Goal: Information Seeking & Learning: Find contact information

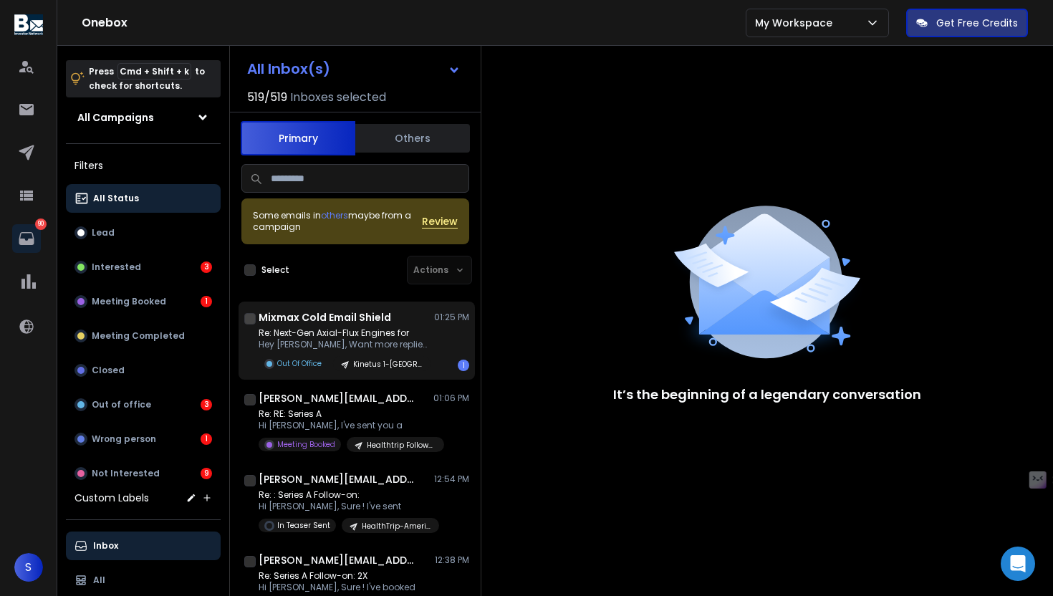
click at [380, 327] on p "Re: Next-Gen Axial-Flux Engines for" at bounding box center [345, 332] width 172 height 11
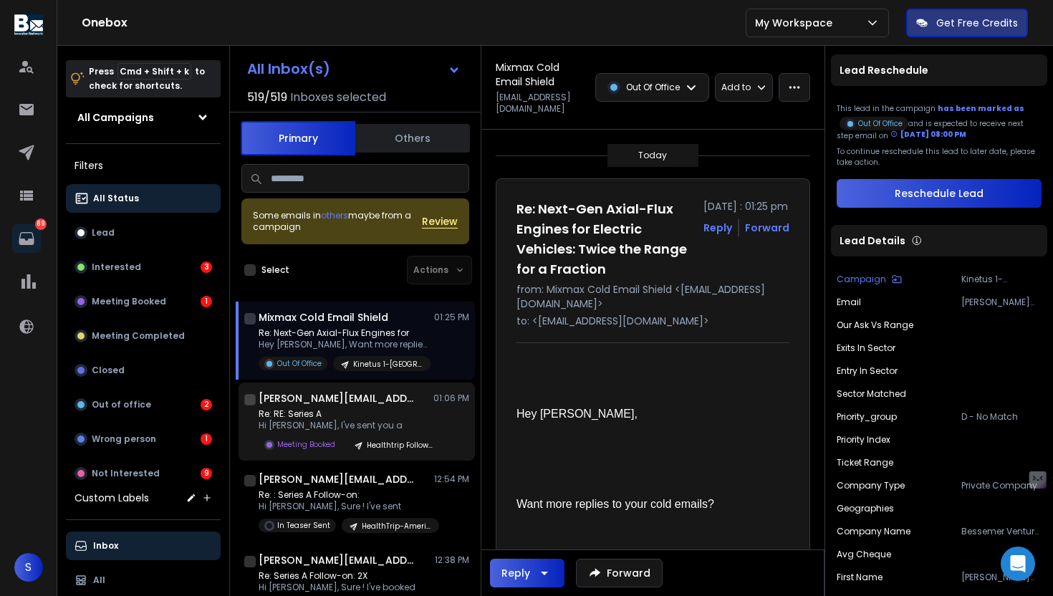
click at [329, 416] on p "Re: RE: Series A" at bounding box center [345, 413] width 172 height 11
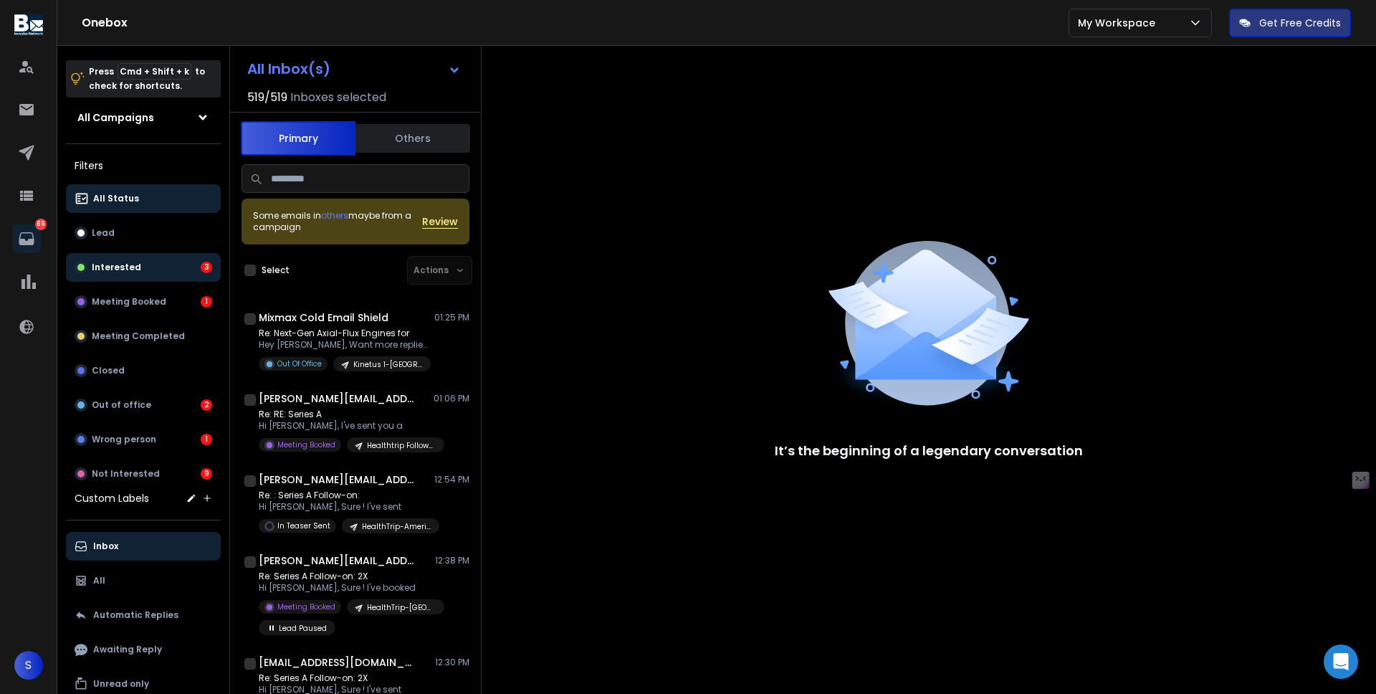
click at [142, 266] on button "Interested 3" at bounding box center [143, 267] width 155 height 29
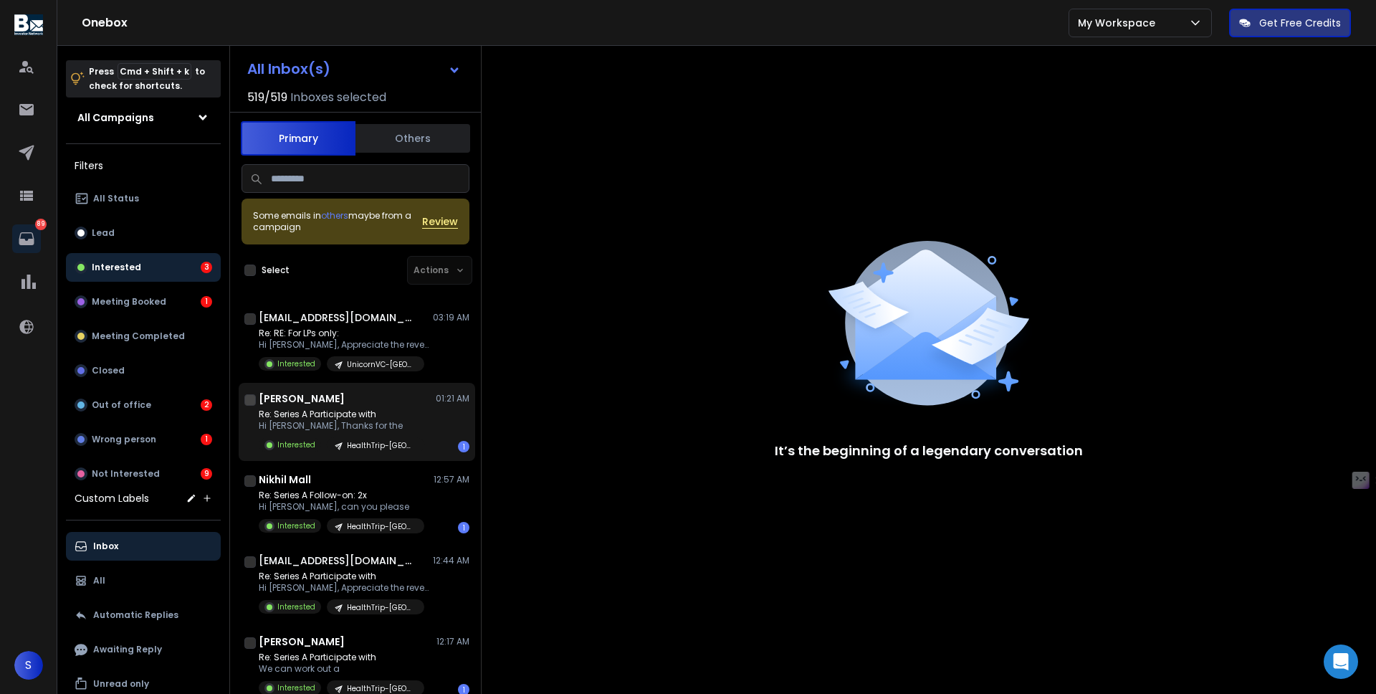
click at [302, 407] on div "[PERSON_NAME] 01:21 AM Re: Series A Participate with Hi [PERSON_NAME], Thanks f…" at bounding box center [364, 421] width 211 height 61
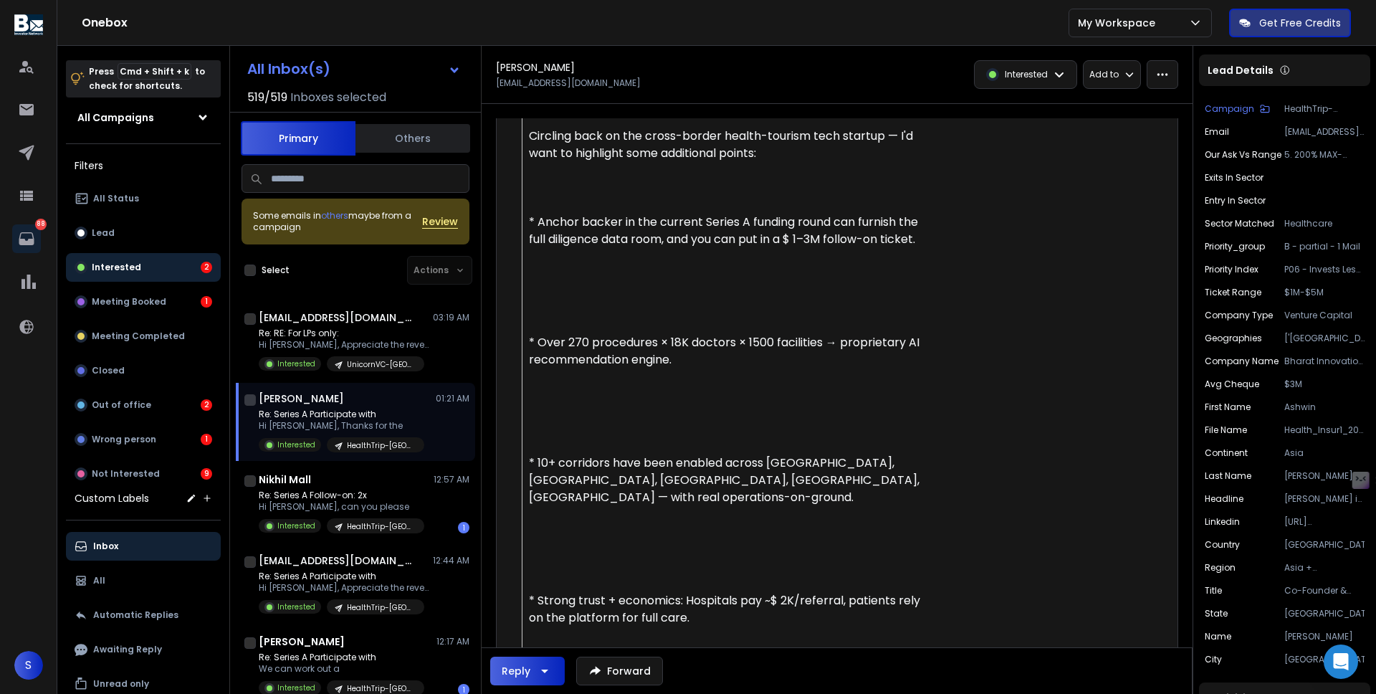
scroll to position [392, 0]
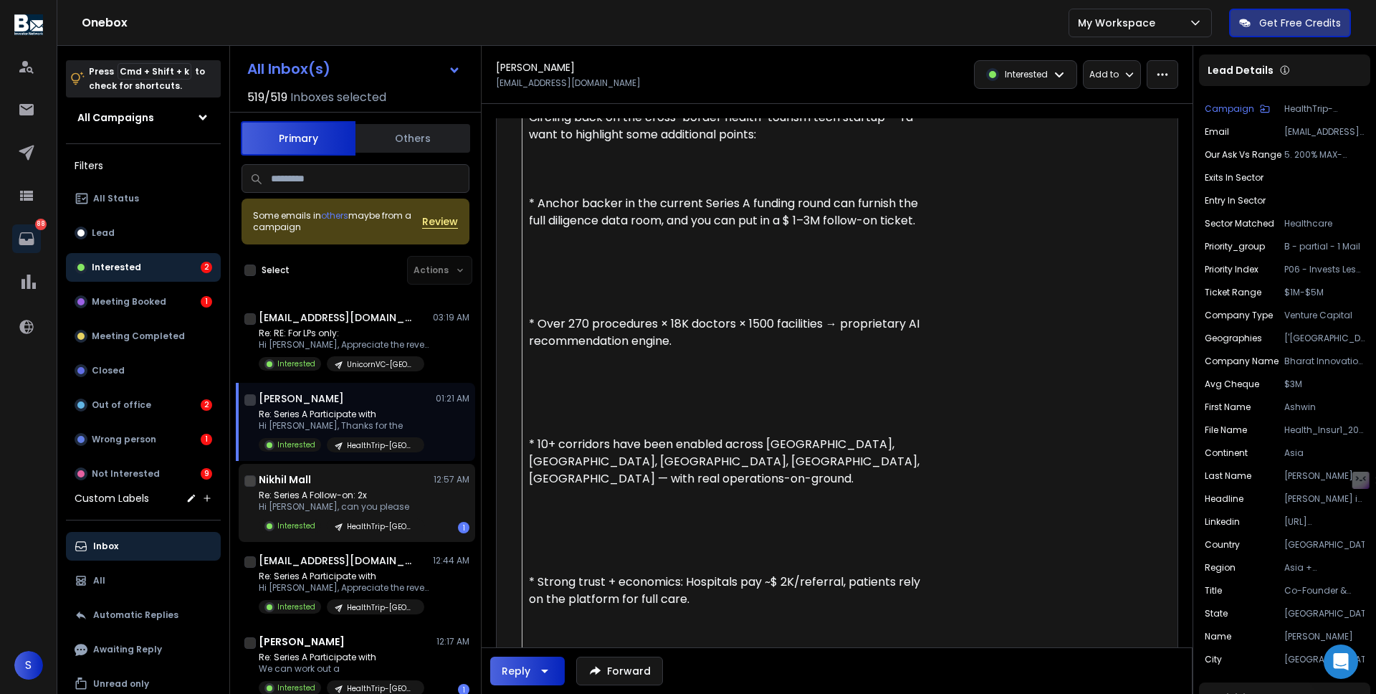
click at [269, 504] on p "Hi [PERSON_NAME], can you please" at bounding box center [342, 506] width 166 height 11
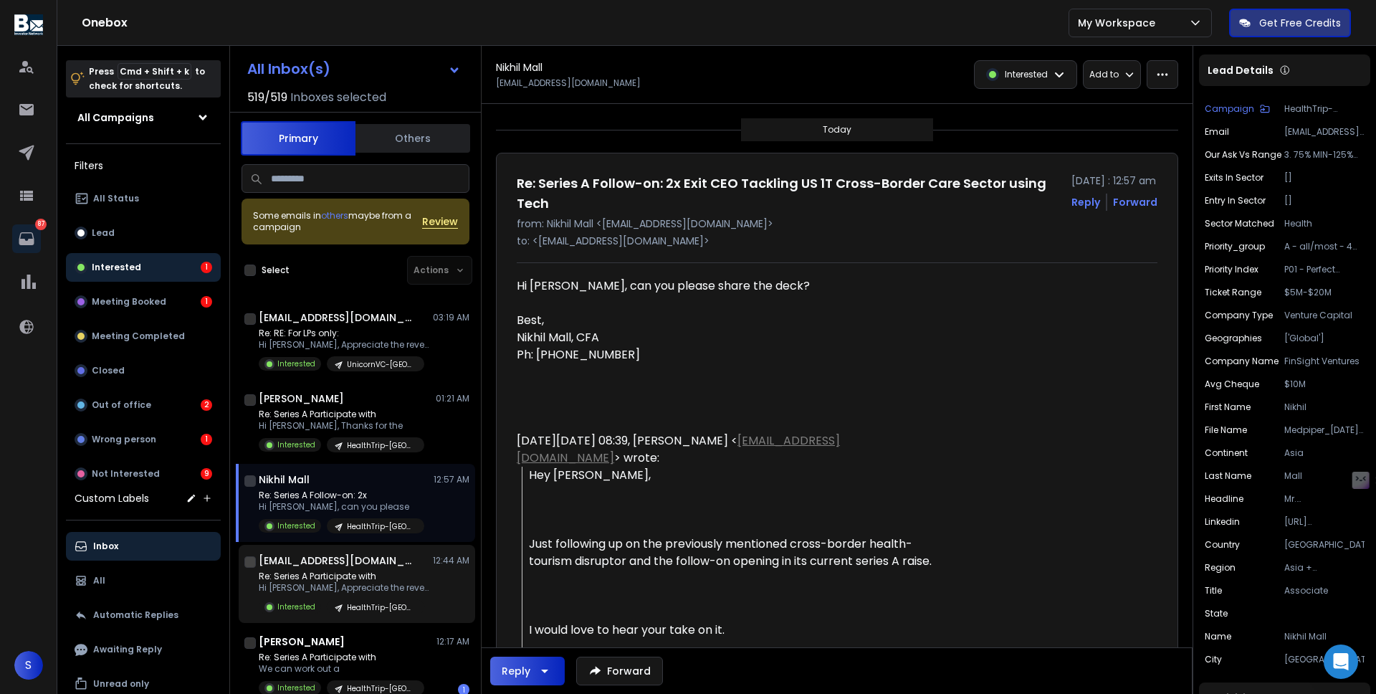
click at [342, 570] on p "Re: Series A Participate with" at bounding box center [345, 575] width 172 height 11
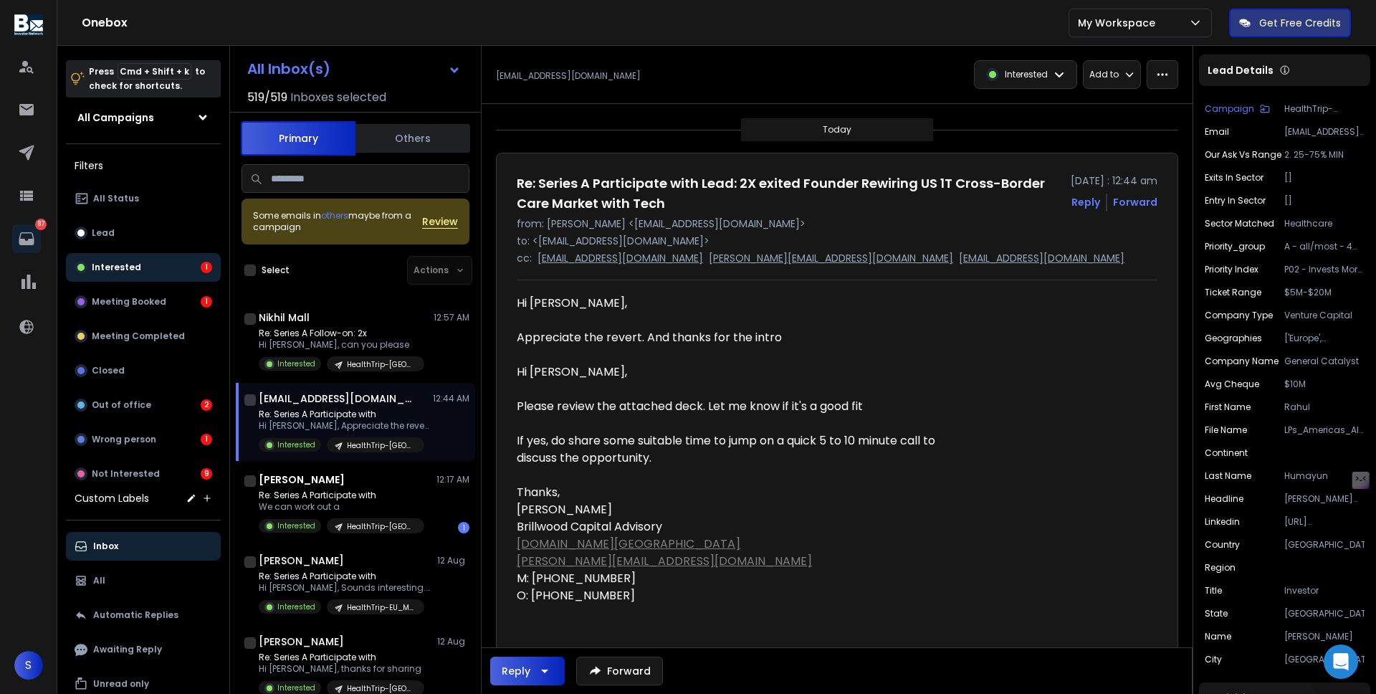
scroll to position [268, 0]
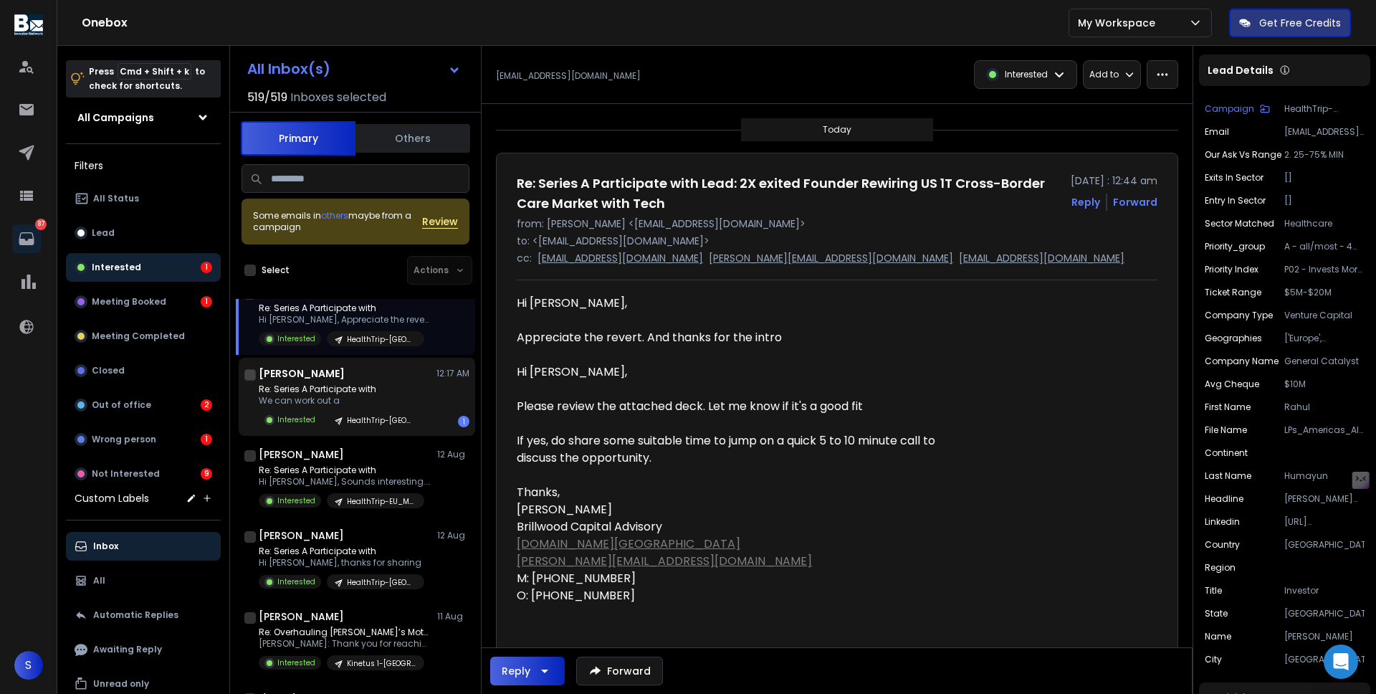
click at [372, 412] on div "HealthTrip-[GEOGRAPHIC_DATA]" at bounding box center [375, 419] width 97 height 15
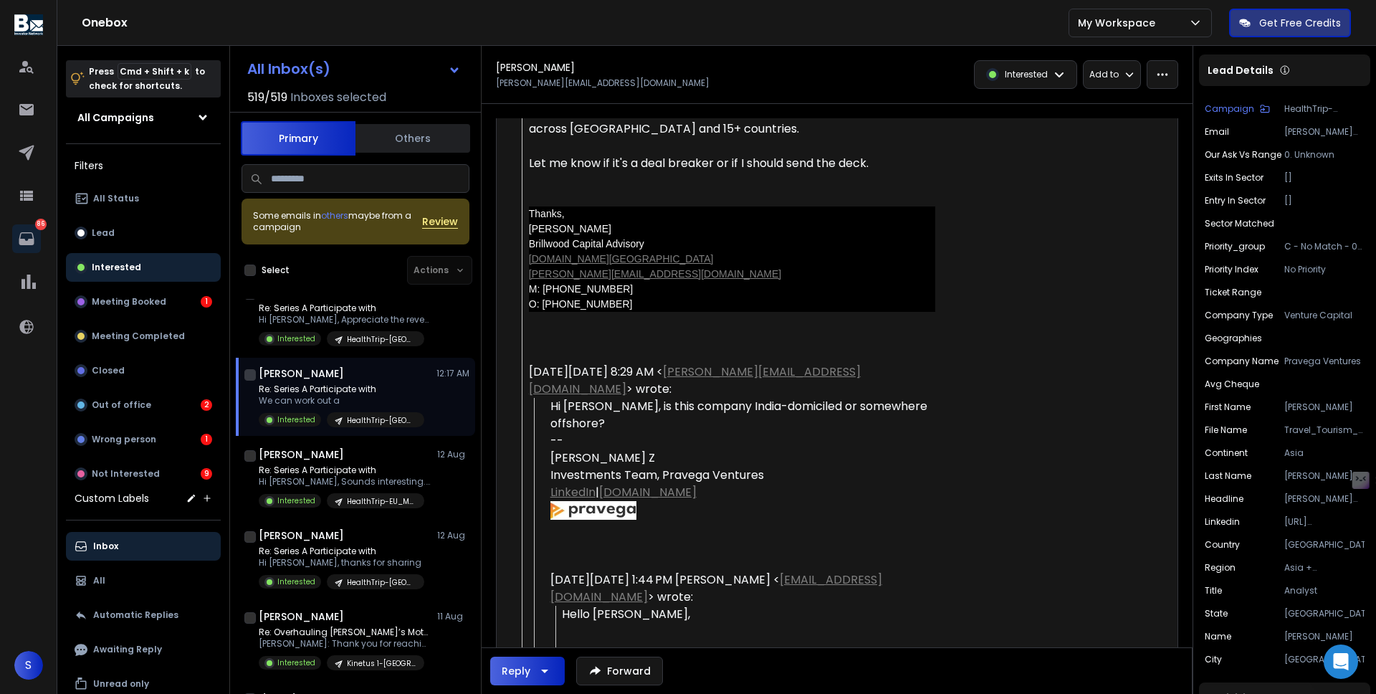
scroll to position [0, 0]
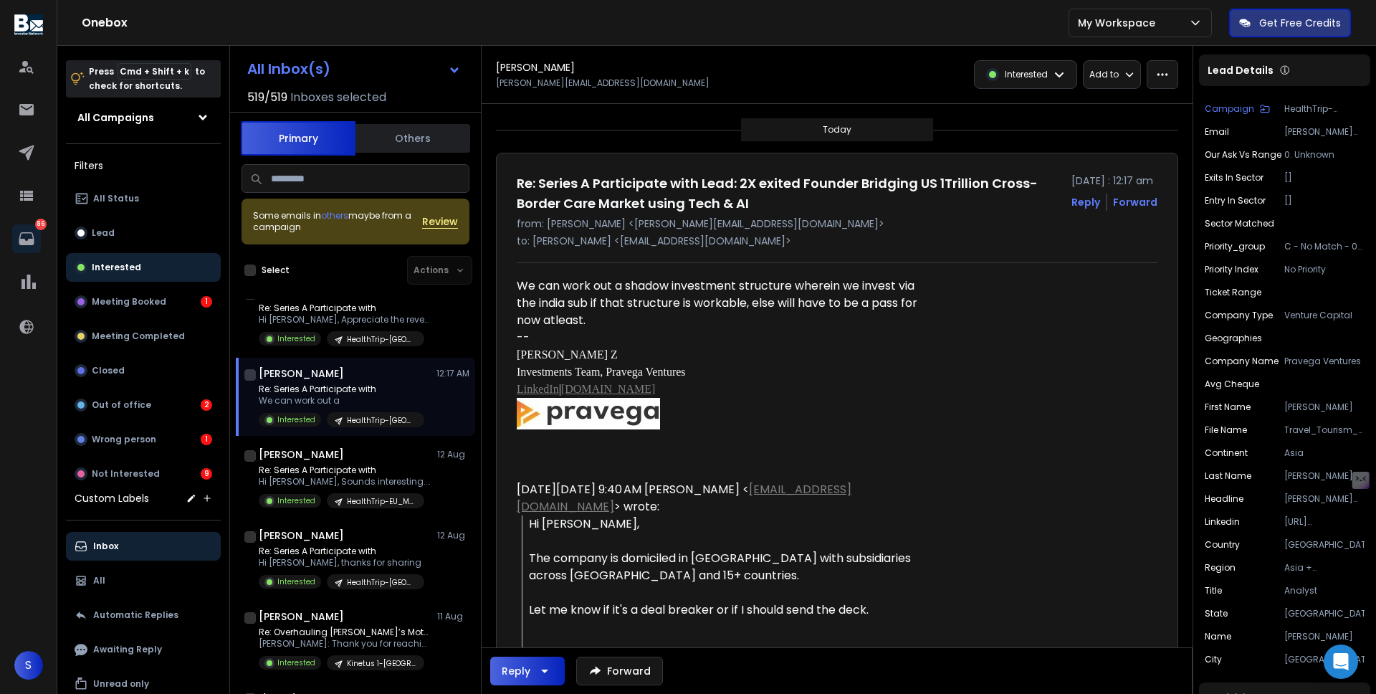
click at [626, 371] on font "Investments Team, Pravega Ventures" at bounding box center [601, 371] width 169 height 12
copy font "Pravega"
click at [302, 183] on input at bounding box center [355, 178] width 228 height 29
paste input "*******"
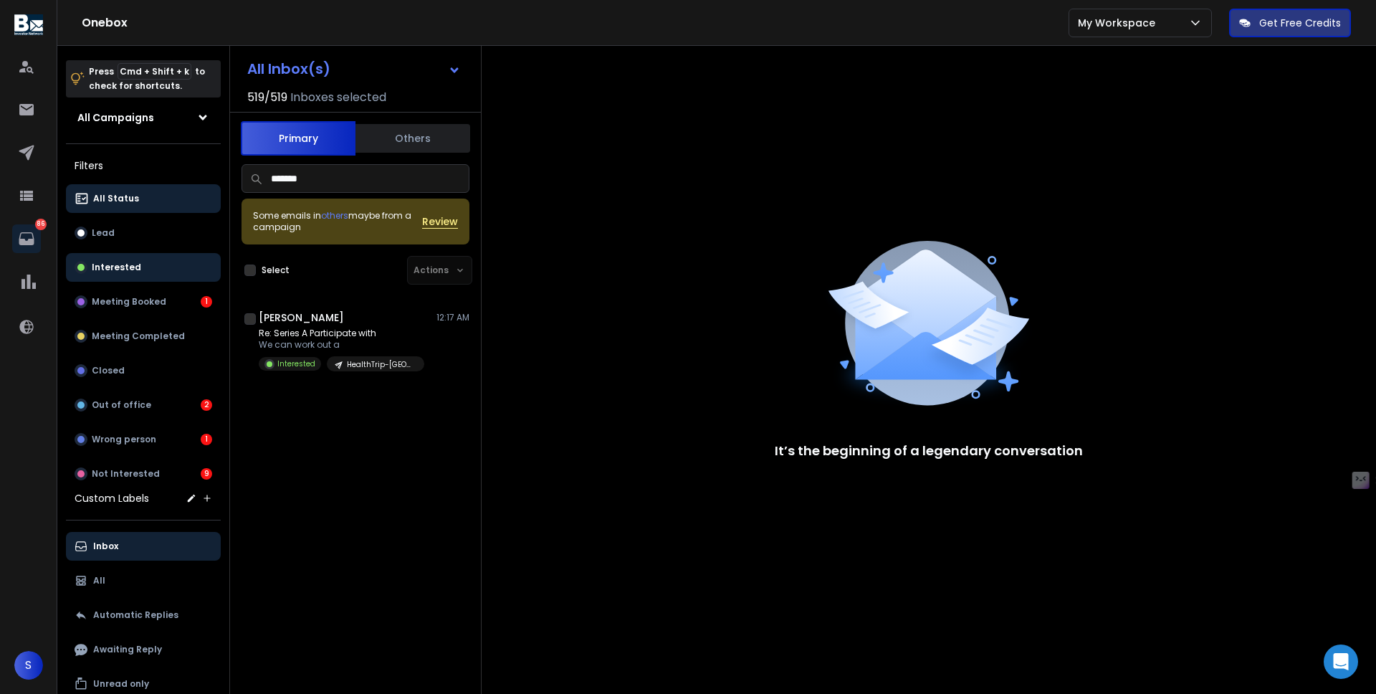
type input "*******"
click at [131, 206] on button "All Status" at bounding box center [143, 198] width 155 height 29
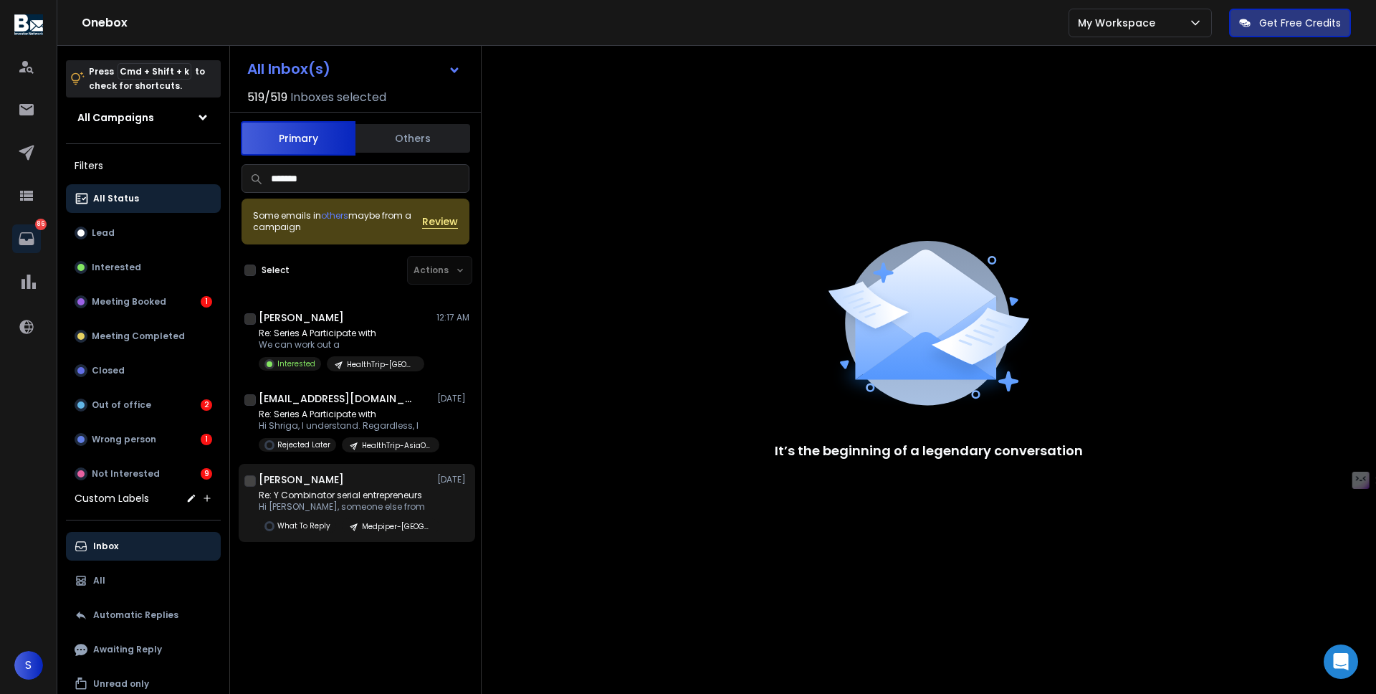
click at [317, 499] on p "Re: Y Combinator serial entrepreneurs" at bounding box center [345, 494] width 172 height 11
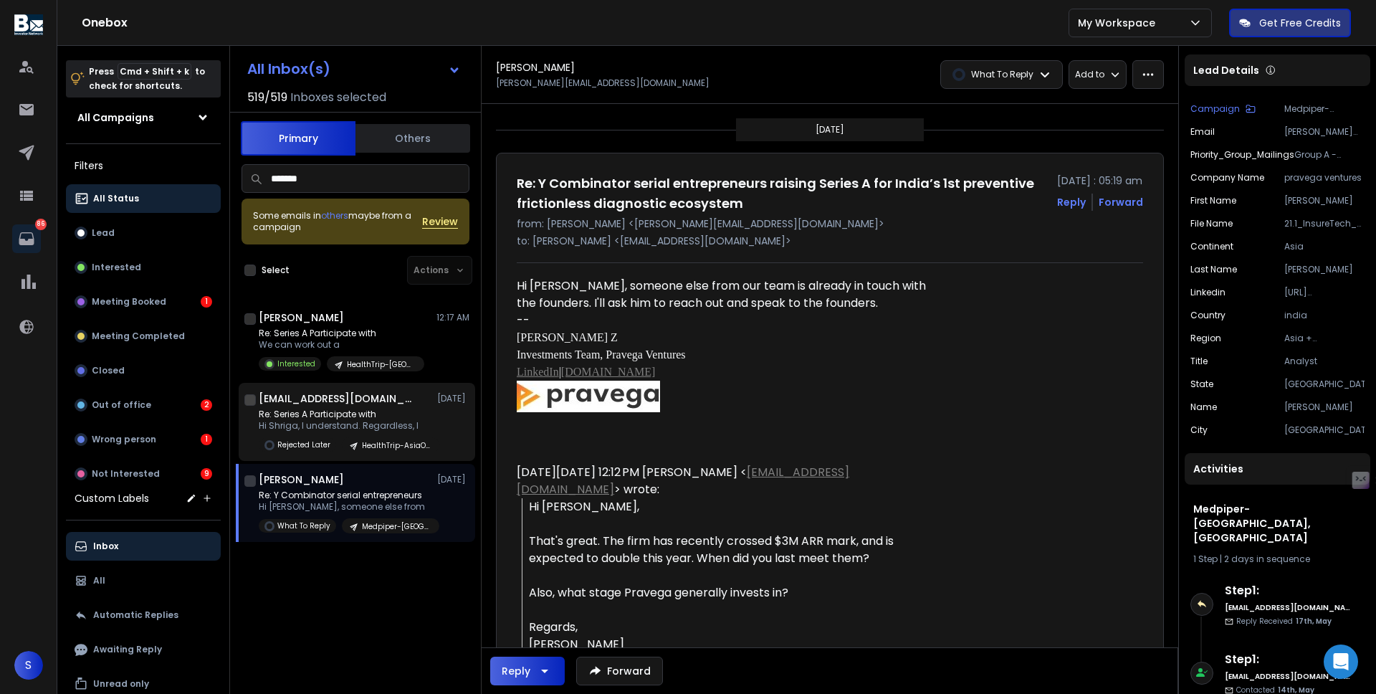
click at [351, 406] on div "[EMAIL_ADDRESS][DOMAIN_NAME] [DATE] Re: Series A Participate with Hi Shriga, I …" at bounding box center [364, 421] width 211 height 61
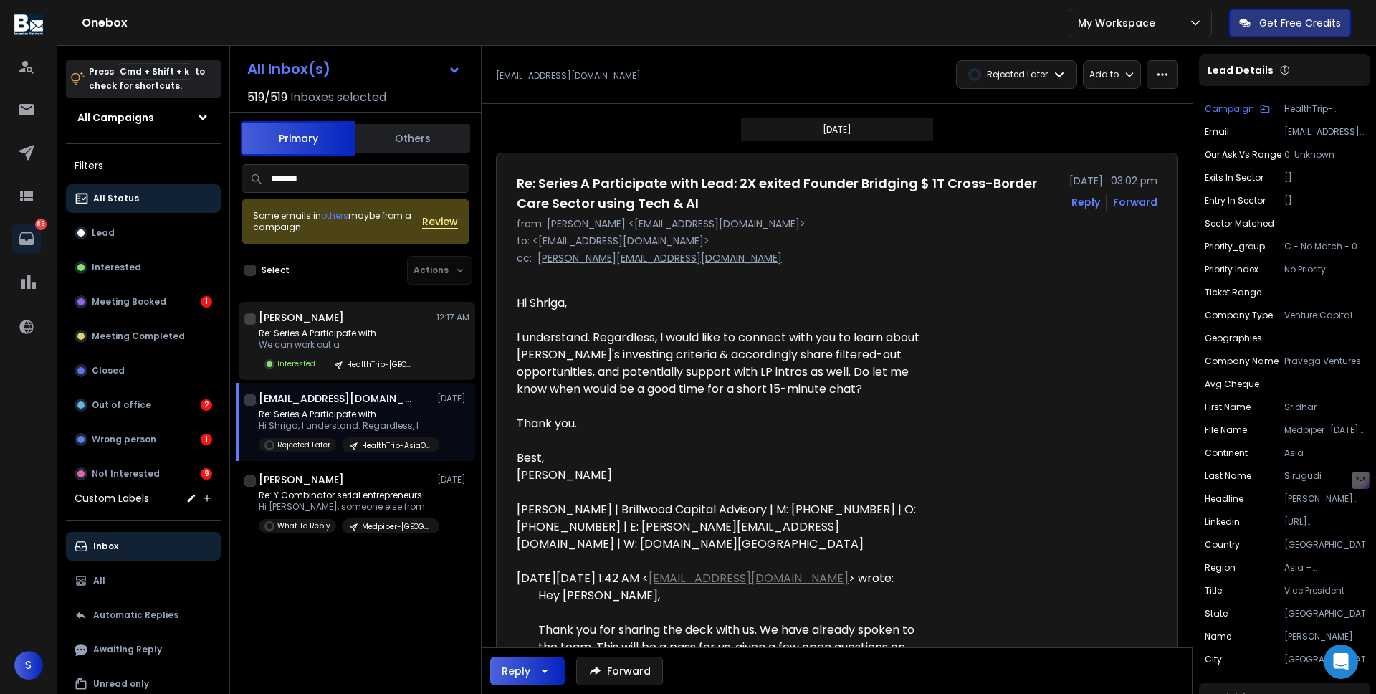
click at [373, 329] on p "Re: Series A Participate with" at bounding box center [342, 332] width 166 height 11
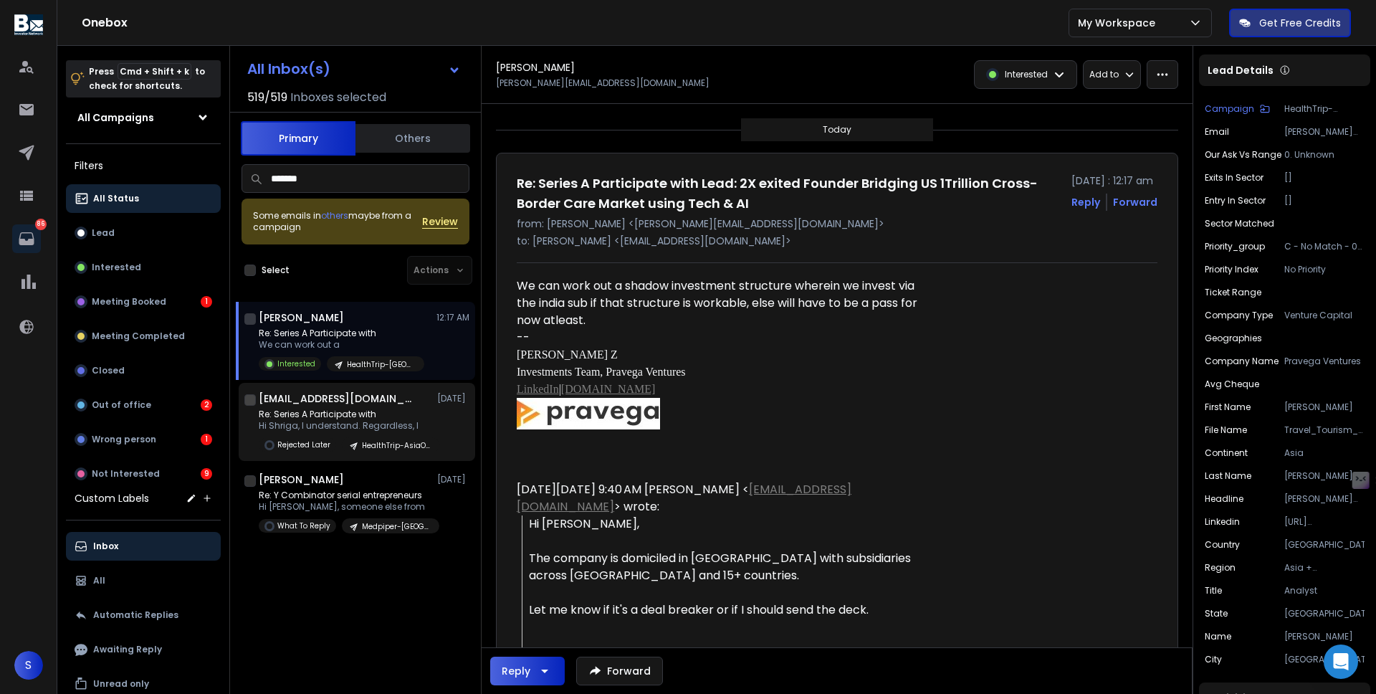
click at [336, 403] on h1 "[EMAIL_ADDRESS][DOMAIN_NAME]" at bounding box center [338, 398] width 158 height 14
